Goal: Task Accomplishment & Management: Manage account settings

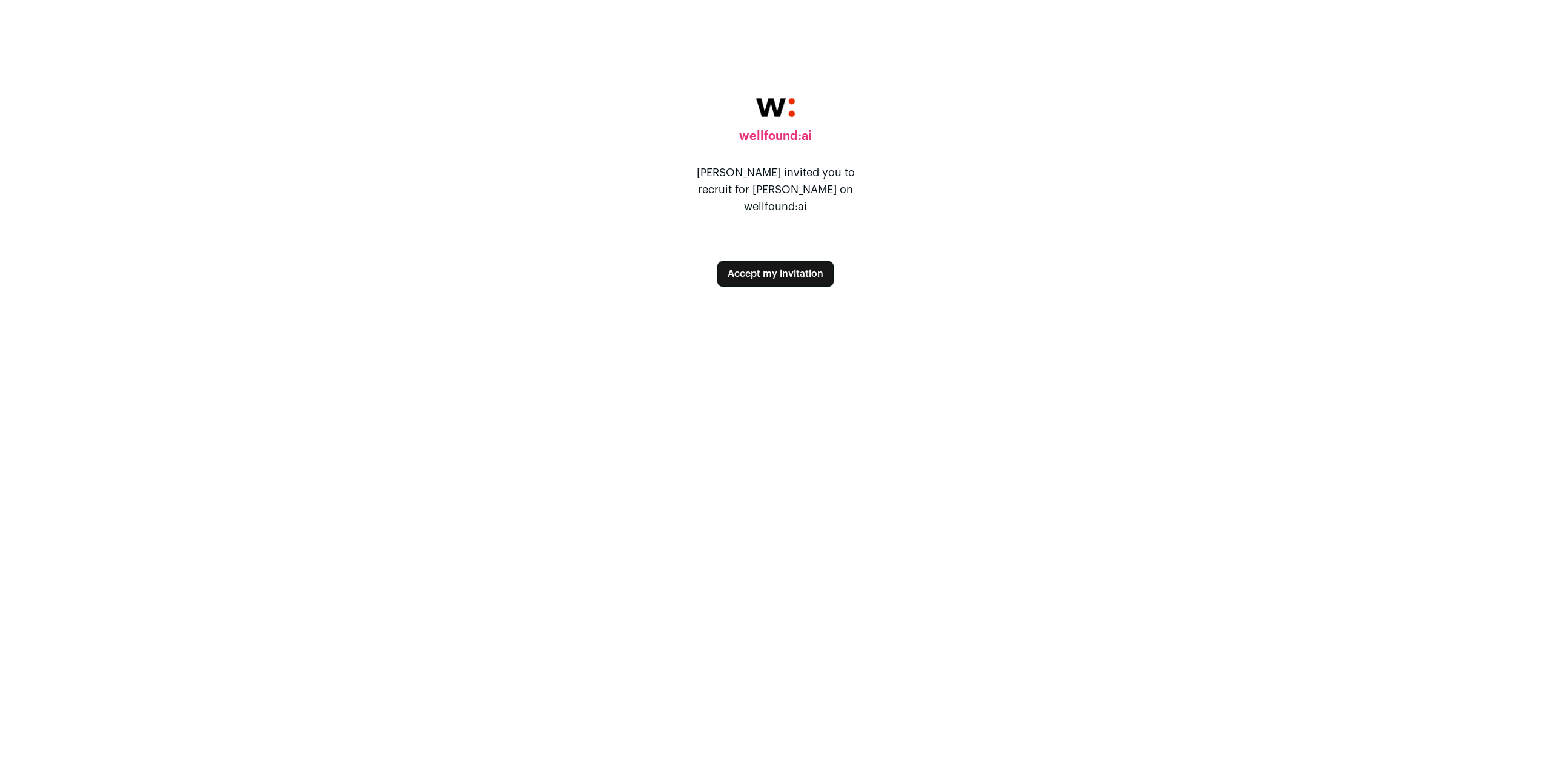
click at [750, 261] on button "Accept my invitation" at bounding box center [775, 273] width 117 height 26
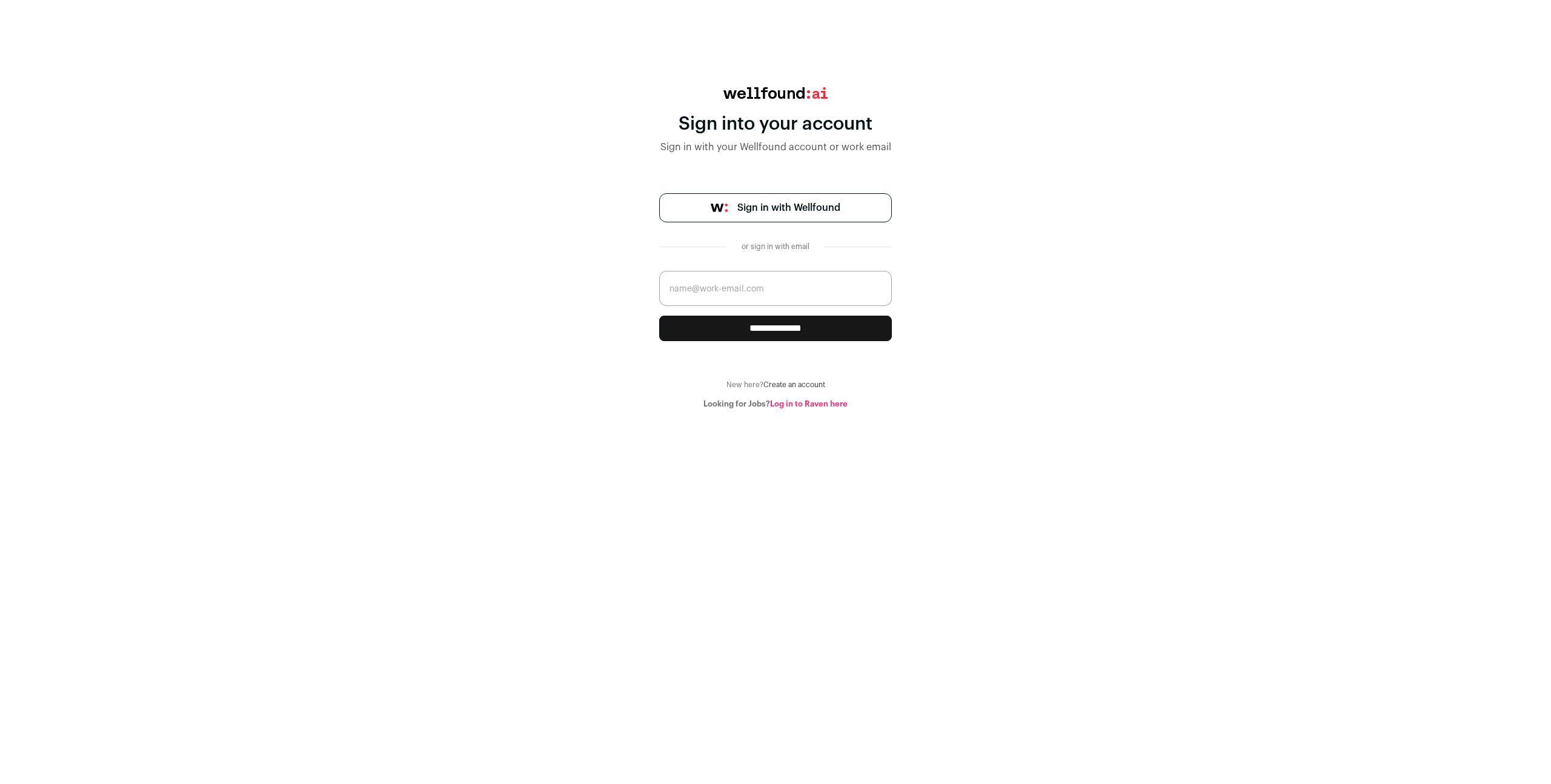
click at [709, 287] on input "email" at bounding box center [776, 288] width 233 height 36
type input "richard.vieregge@alpaca.markets"
click at [747, 328] on input "**********" at bounding box center [776, 328] width 233 height 26
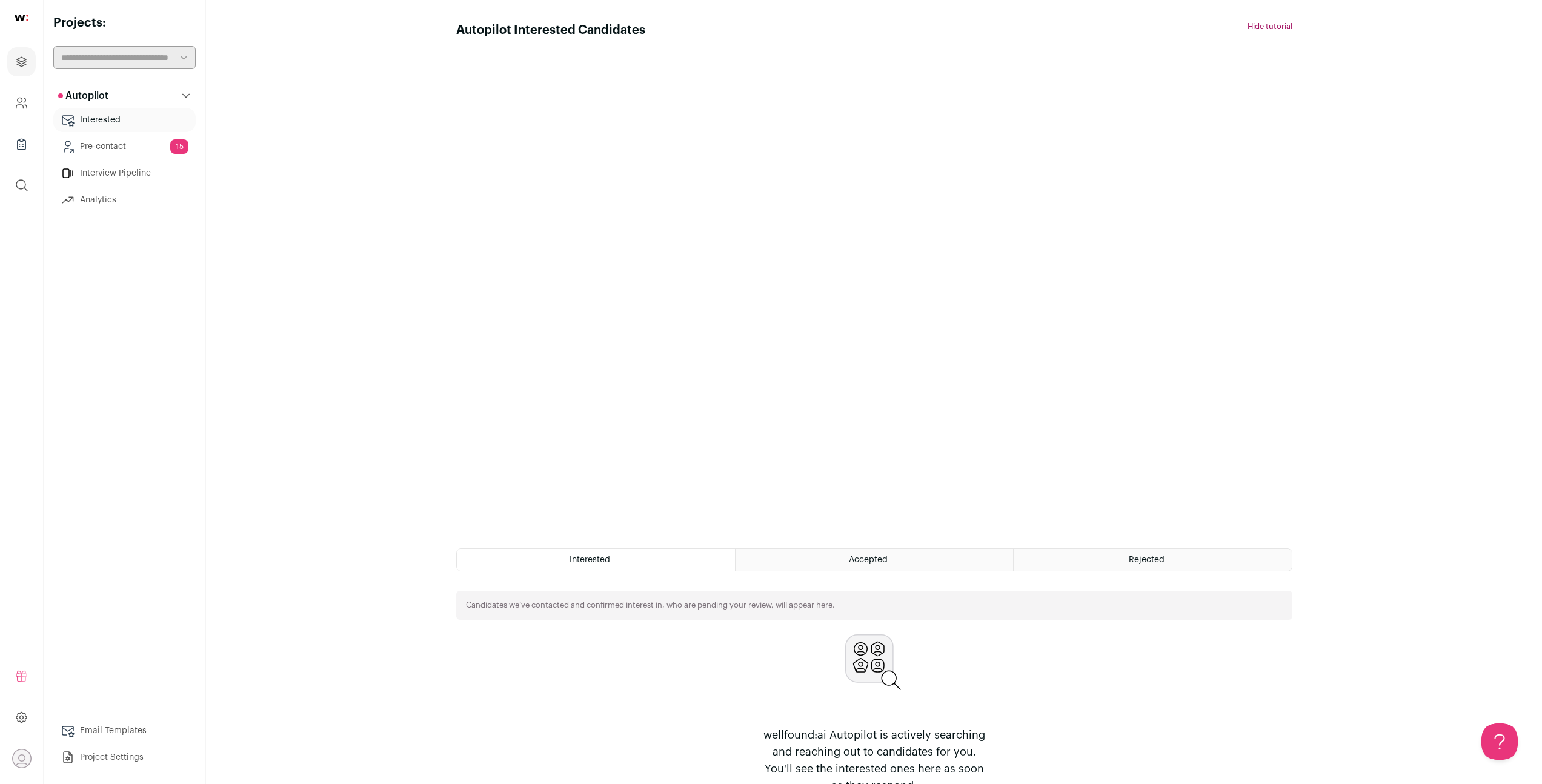
click at [364, 178] on main "Autopilot Interested Candidates Hide tutorial Show tutorial Interested Accepted…" at bounding box center [873, 408] width 1336 height 816
click at [1258, 26] on button "Hide tutorial" at bounding box center [1270, 26] width 45 height 10
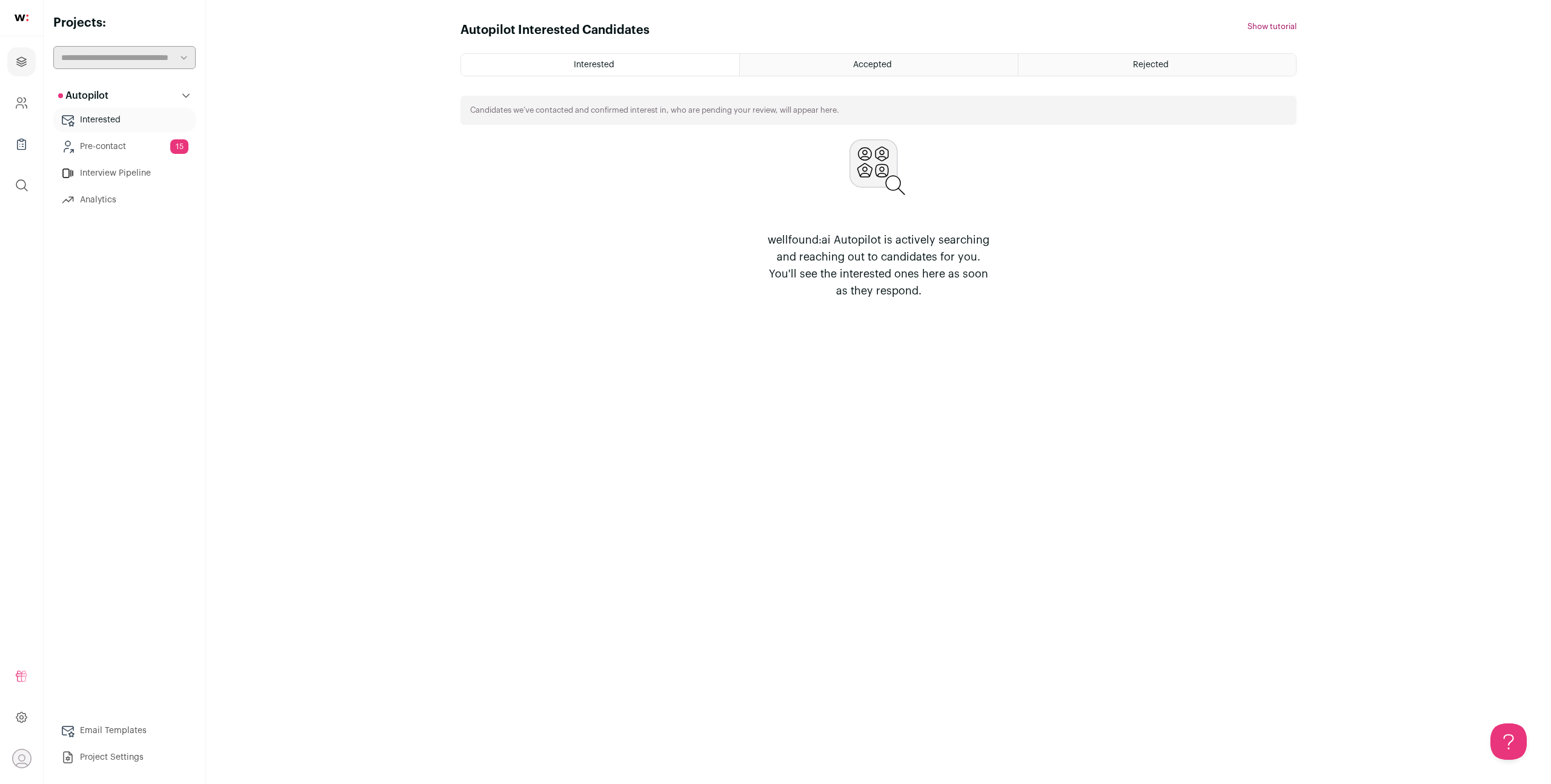
click at [601, 234] on div "wellfound:ai Autopilot is actively searching and reaching out to candidates for…" at bounding box center [878, 220] width 836 height 160
click at [376, 108] on main "Autopilot Interested Candidates Hide tutorial Show tutorial Interested Accepted…" at bounding box center [878, 392] width 1345 height 784
click at [83, 140] on link "Pre-contact 15" at bounding box center [125, 146] width 142 height 24
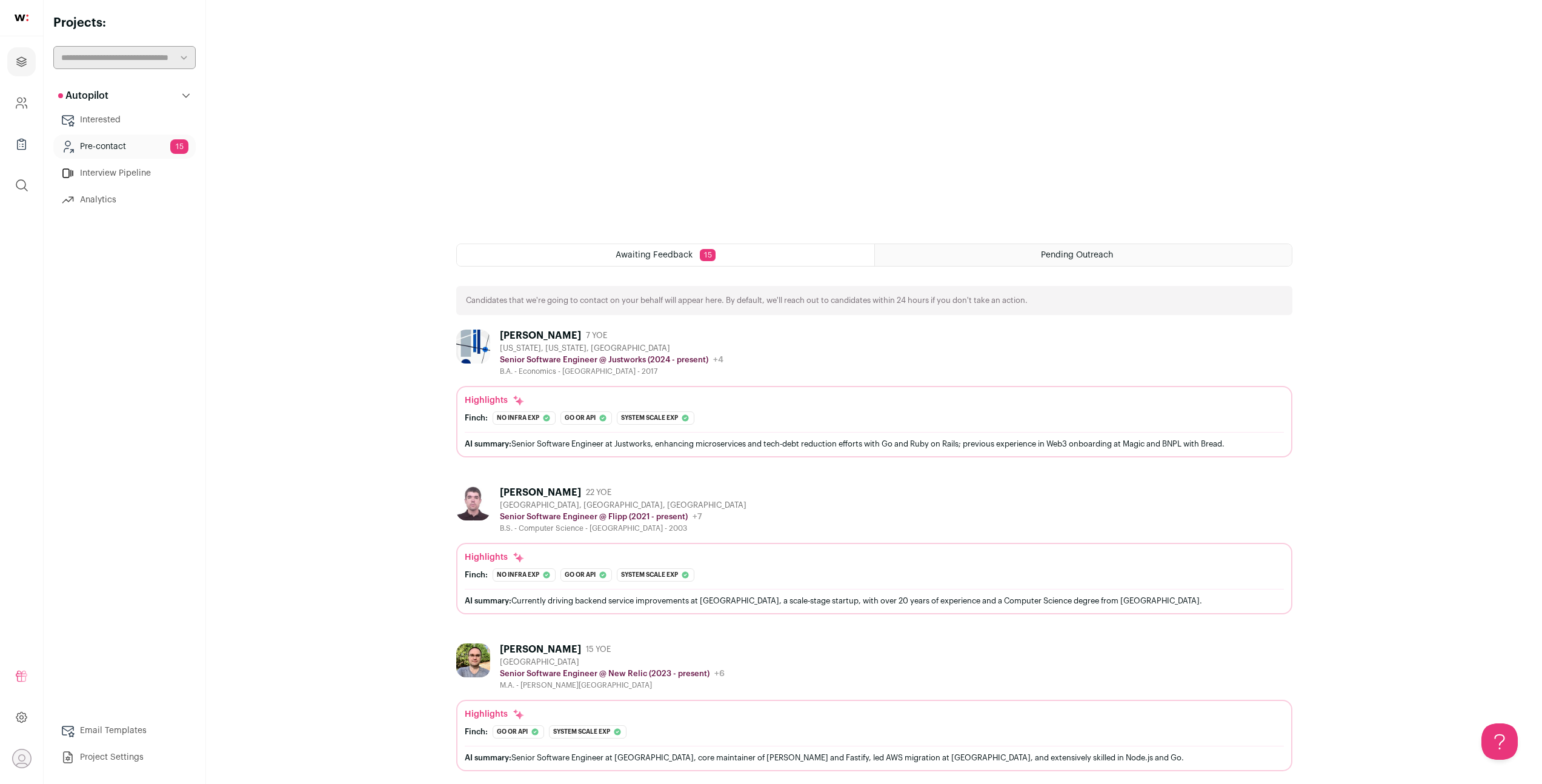
scroll to position [403, 0]
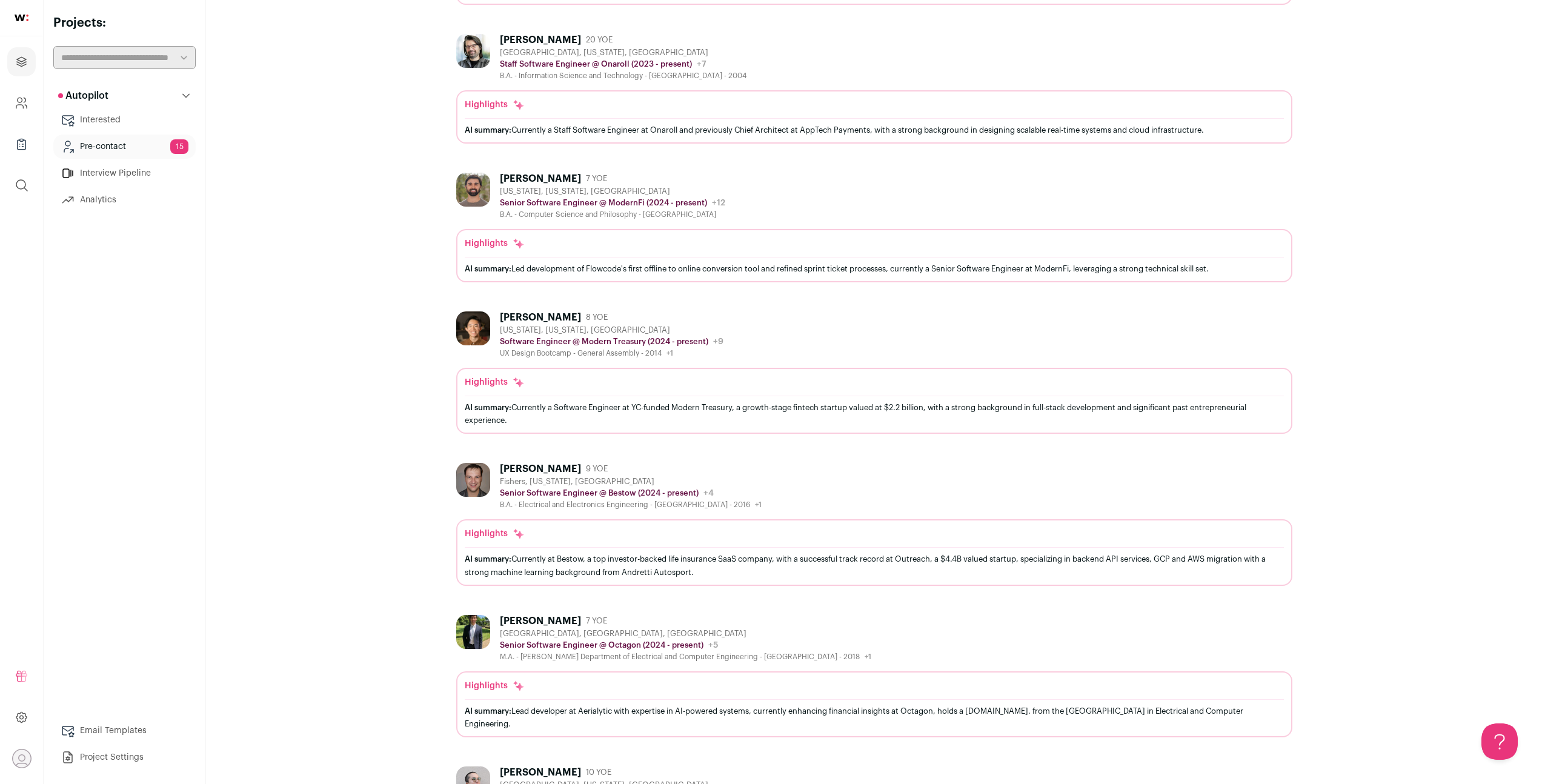
scroll to position [1911, 0]
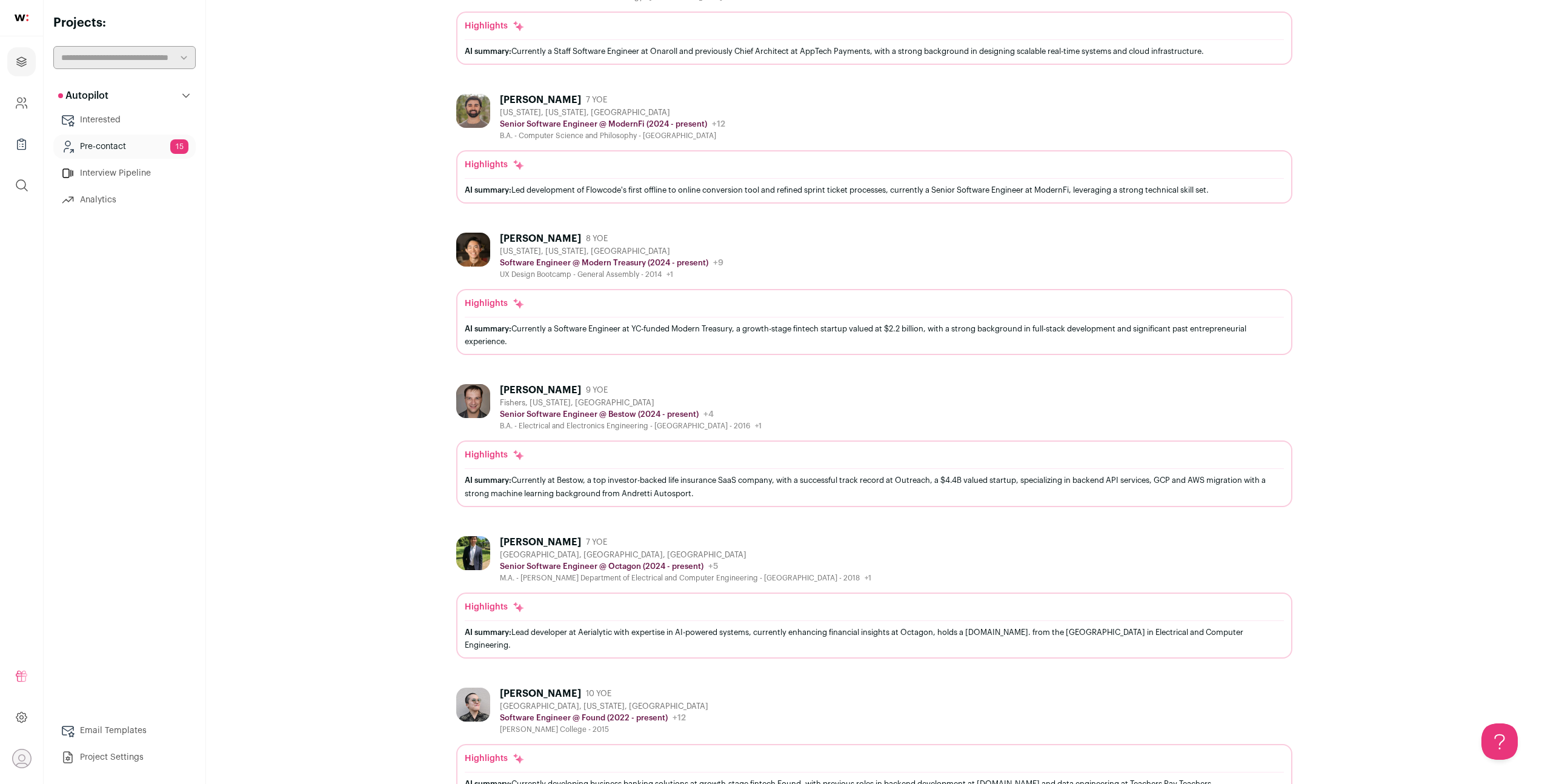
click at [530, 388] on div "[PERSON_NAME]" at bounding box center [540, 390] width 81 height 12
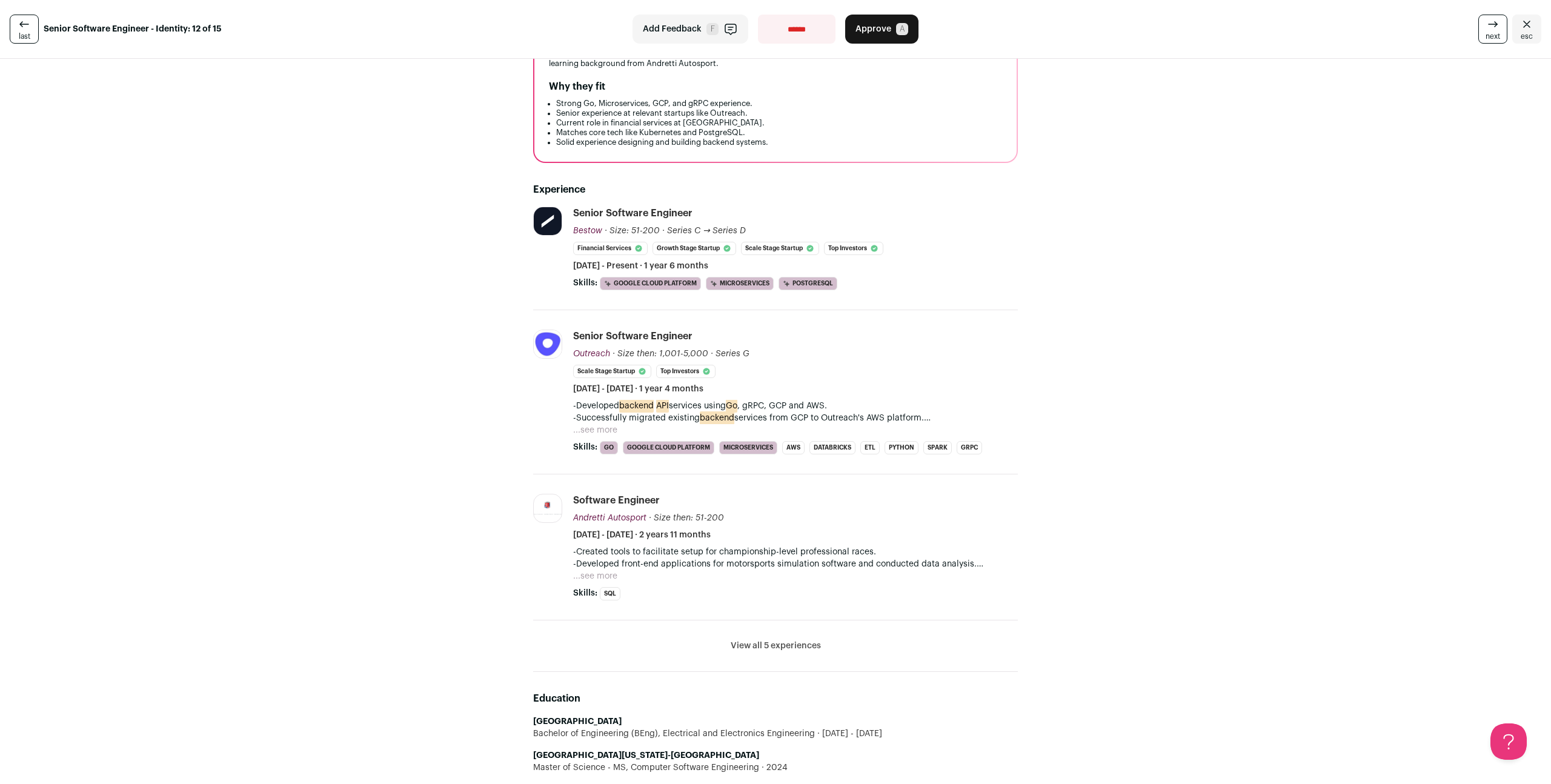
scroll to position [215, 0]
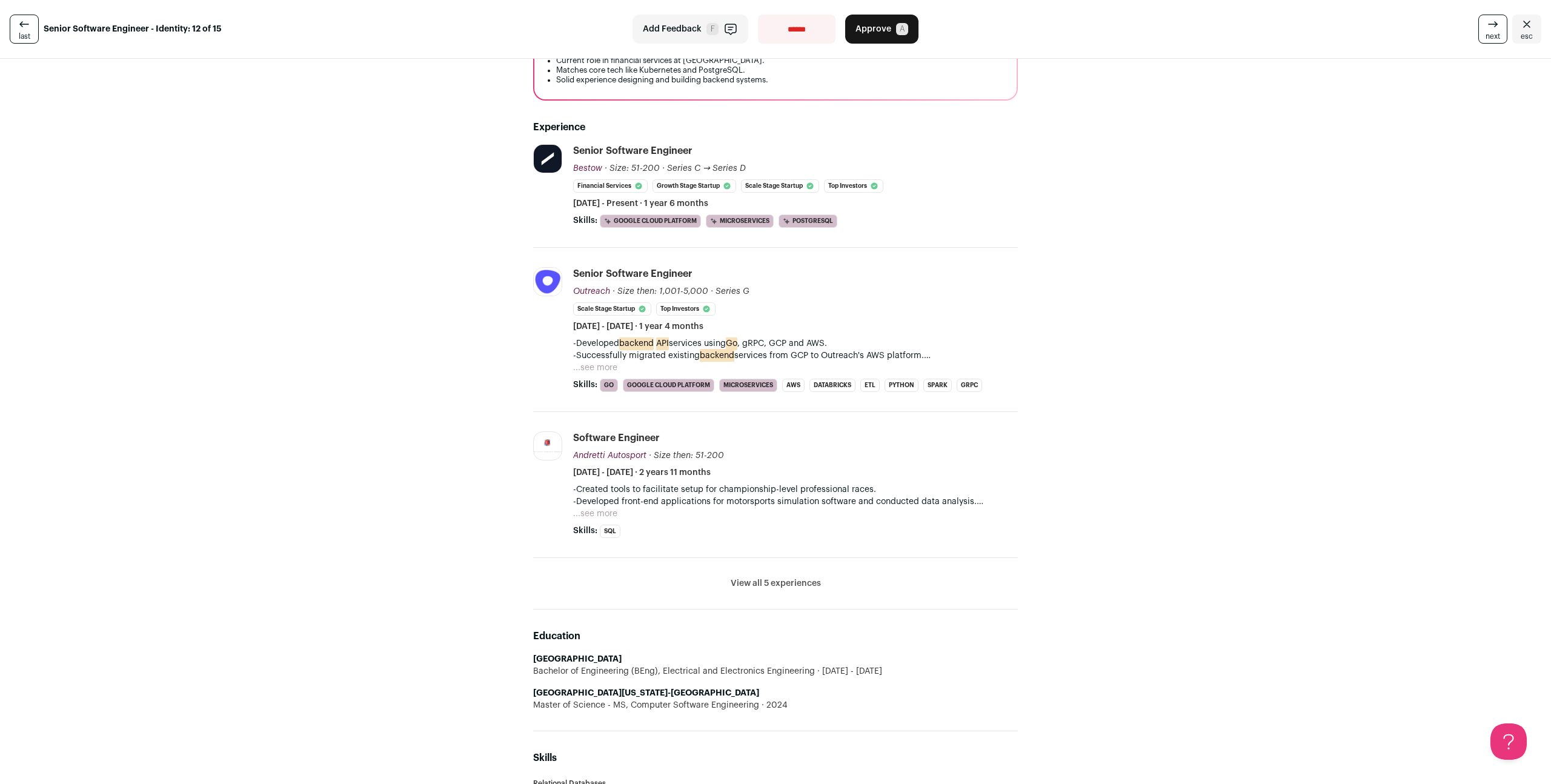
click at [746, 587] on button "View all 5 experiences" at bounding box center [775, 583] width 90 height 12
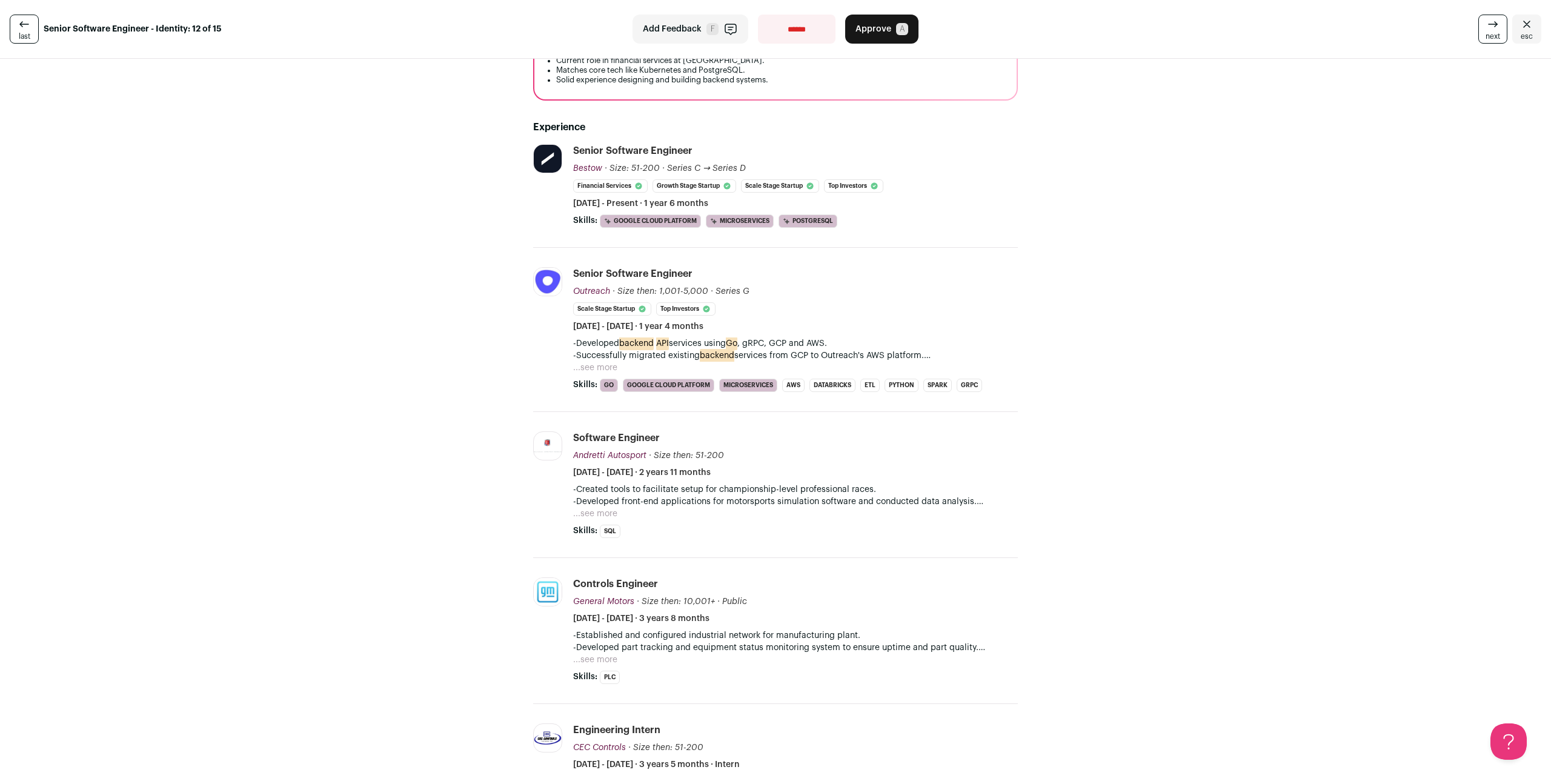
click at [592, 511] on button "...see more" at bounding box center [596, 513] width 45 height 12
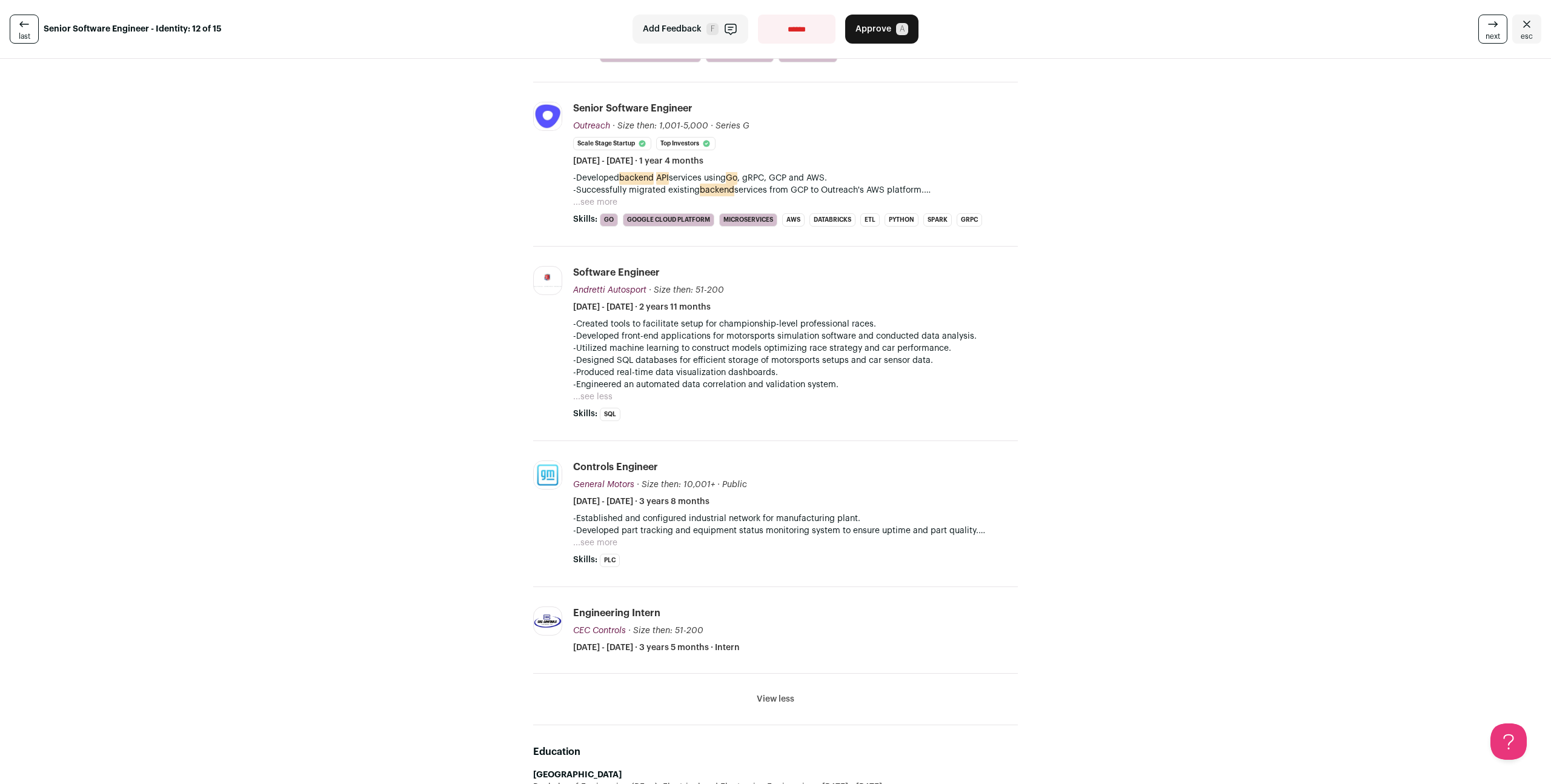
scroll to position [566, 0]
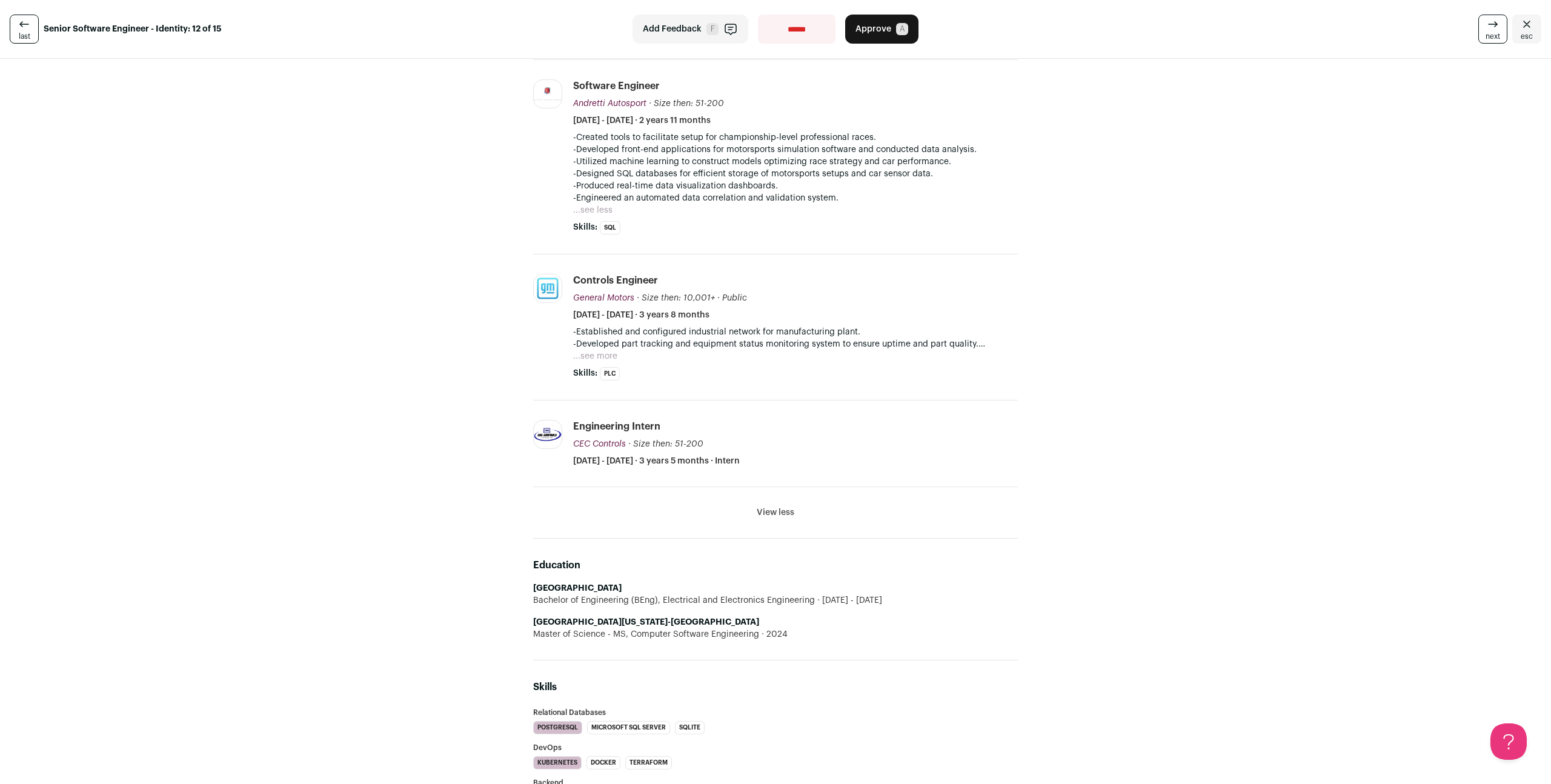
click at [585, 357] on button "...see more" at bounding box center [596, 356] width 45 height 12
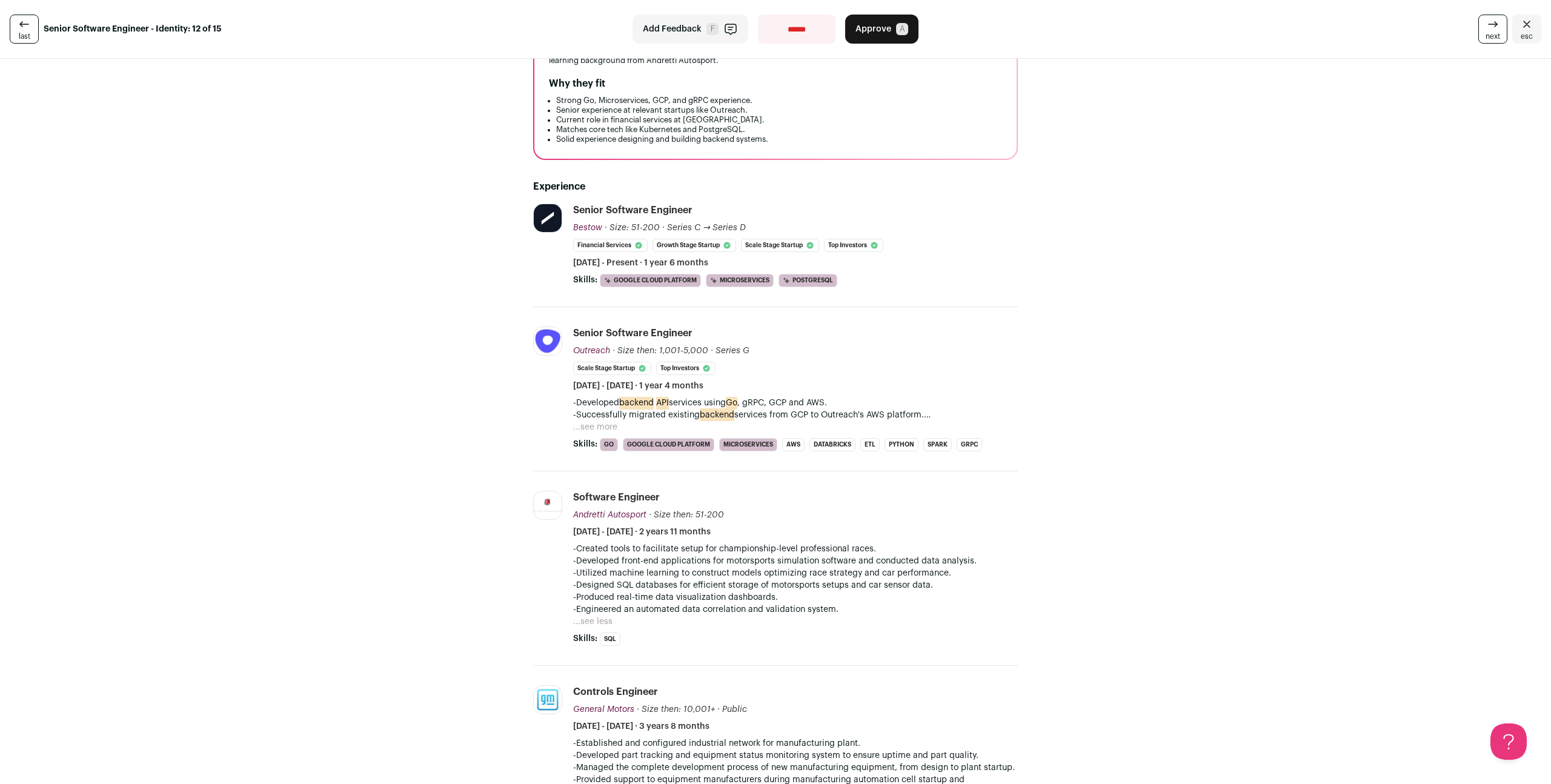
scroll to position [31, 0]
